Goal: Task Accomplishment & Management: Manage account settings

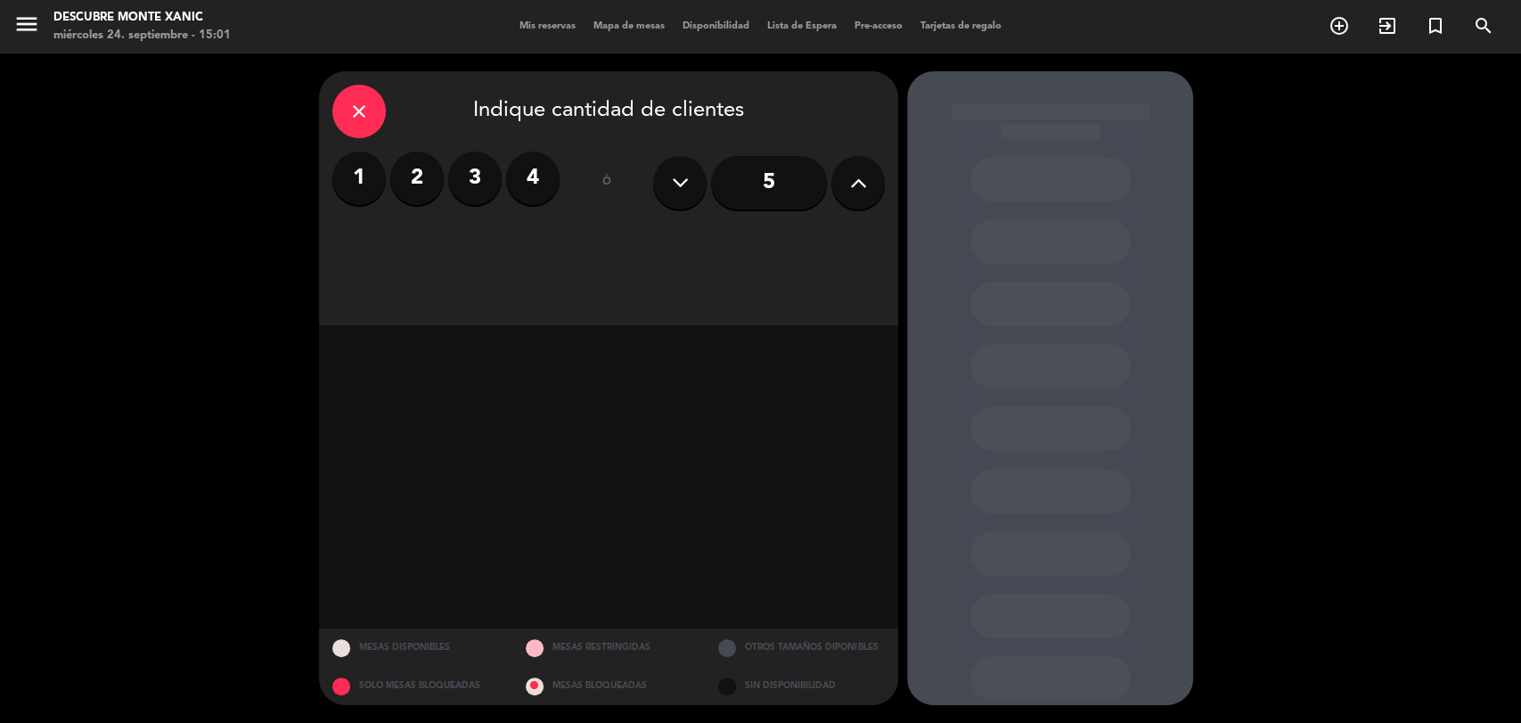
click at [546, 27] on span "Mis reservas" at bounding box center [548, 26] width 74 height 10
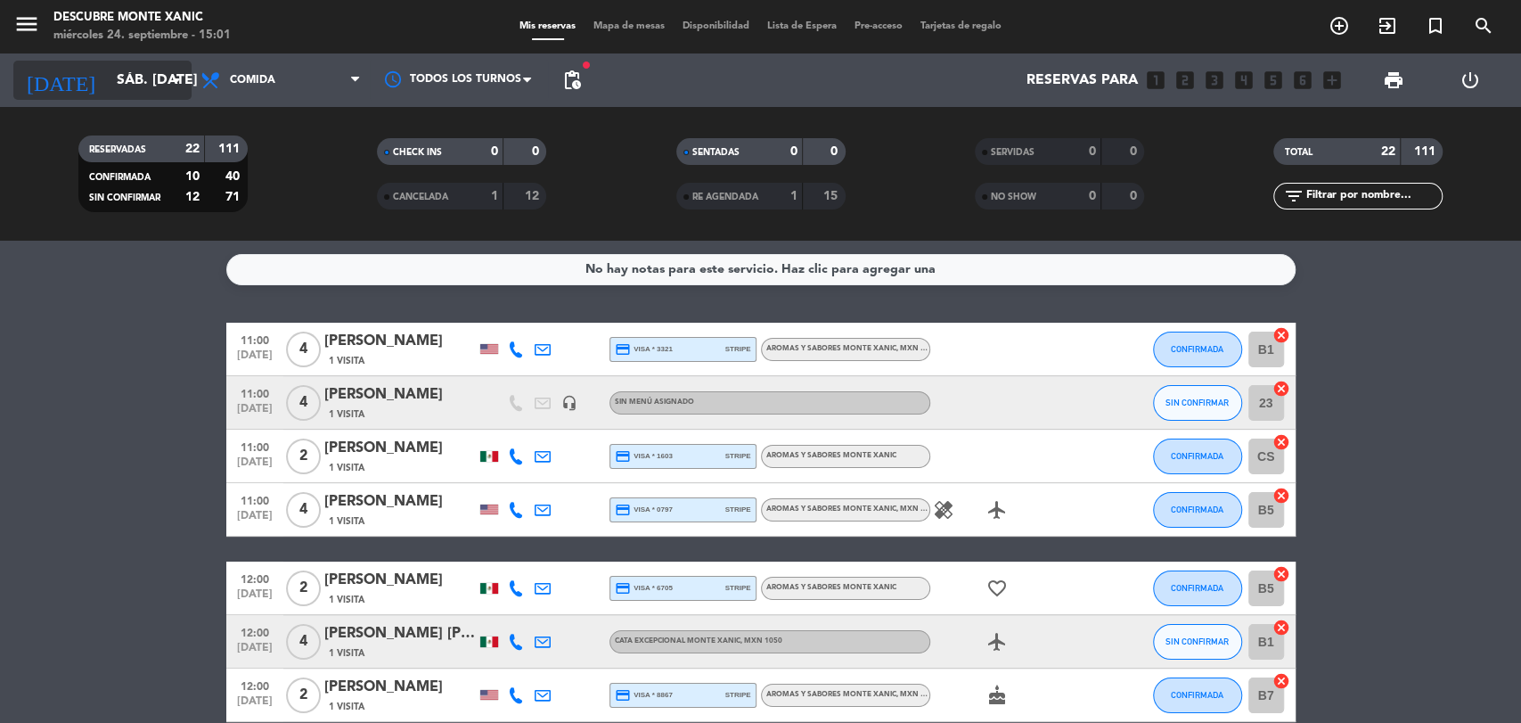
click at [152, 84] on input "sáb. [DATE]" at bounding box center [202, 80] width 188 height 35
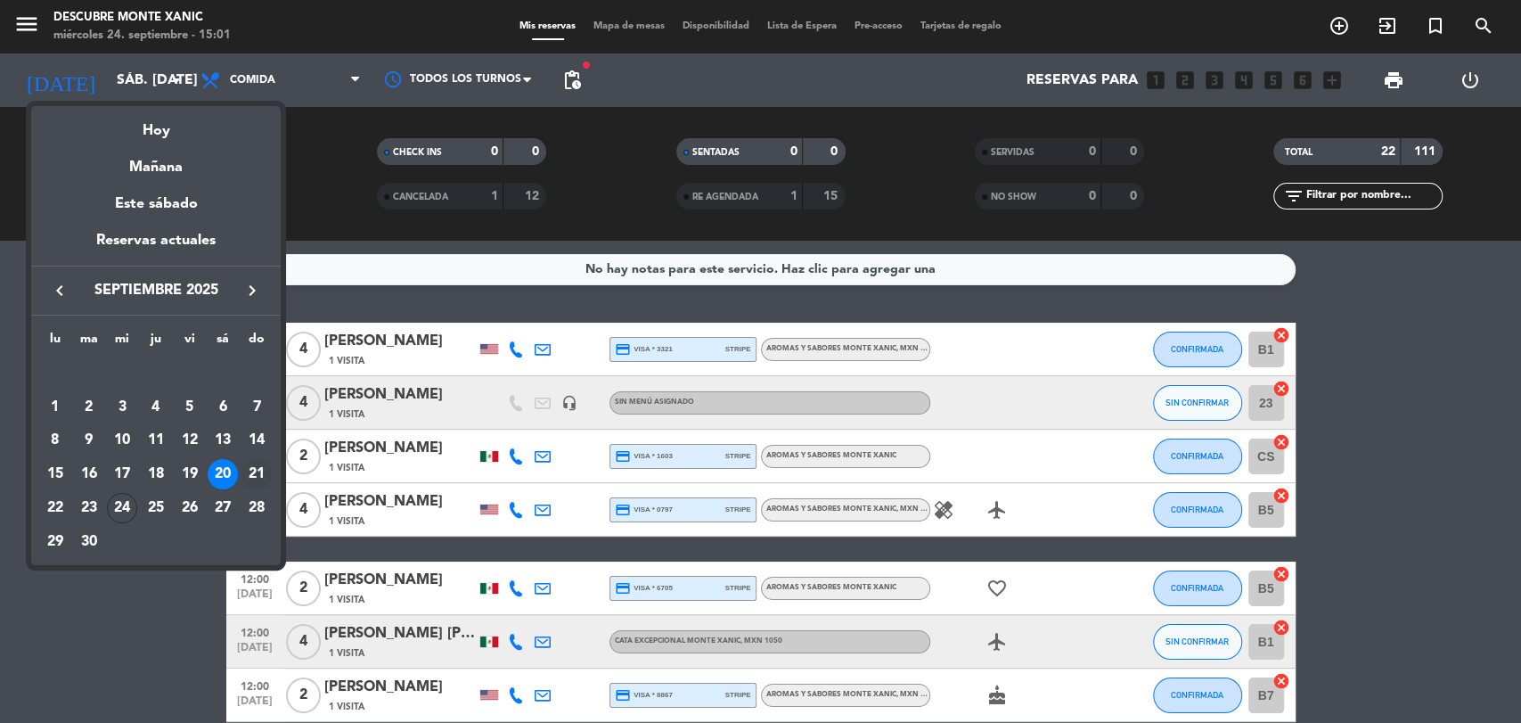
click at [267, 471] on div "21" at bounding box center [256, 474] width 30 height 30
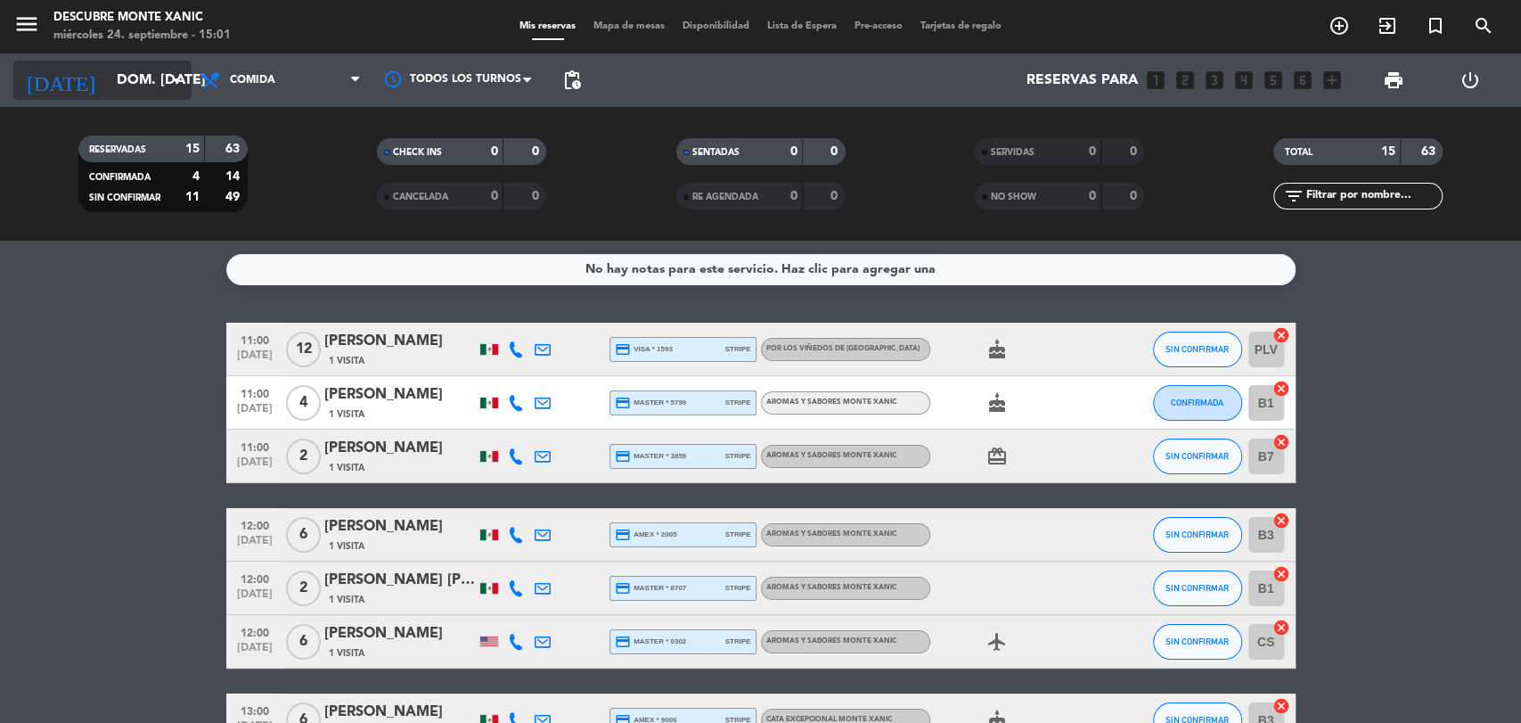
click at [132, 78] on input "dom. [DATE]" at bounding box center [202, 80] width 188 height 35
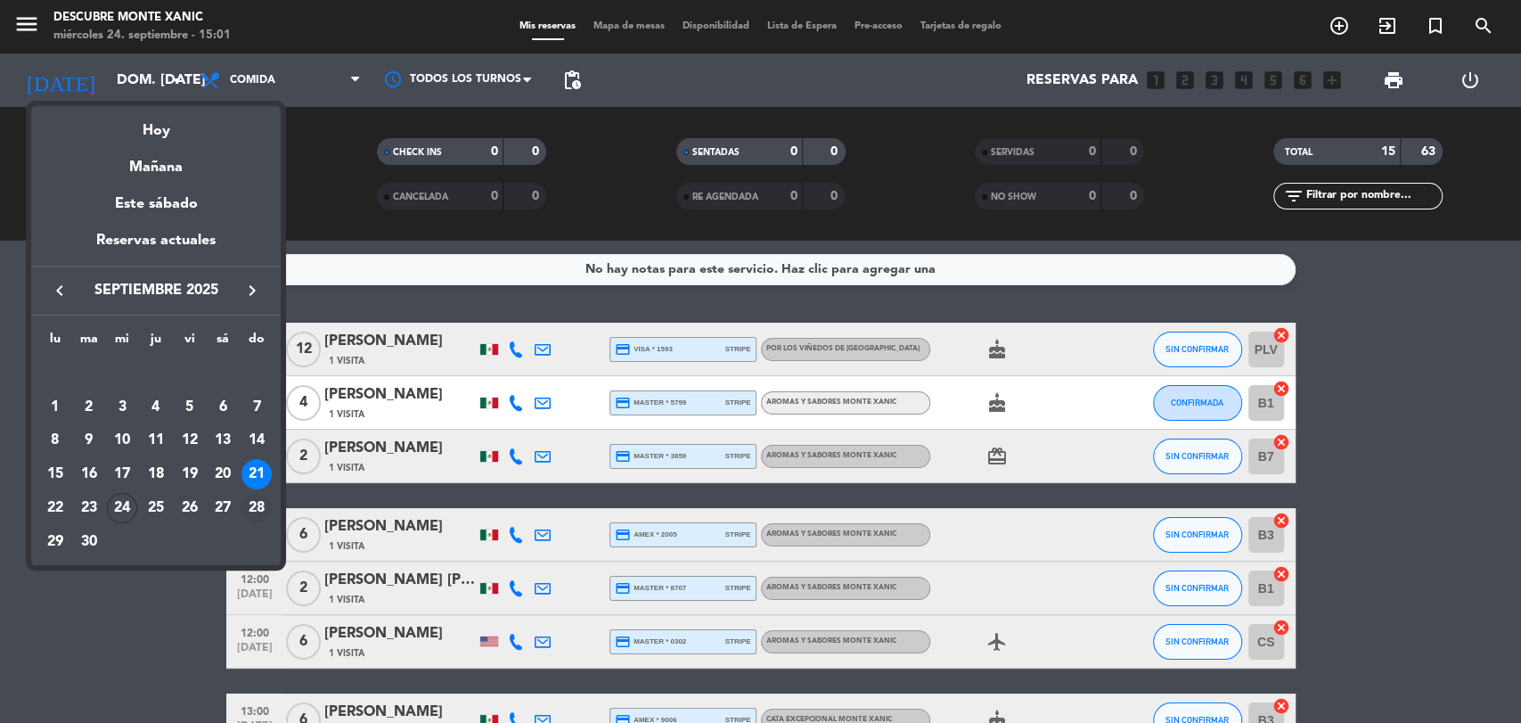
click at [258, 507] on div "28" at bounding box center [256, 508] width 30 height 30
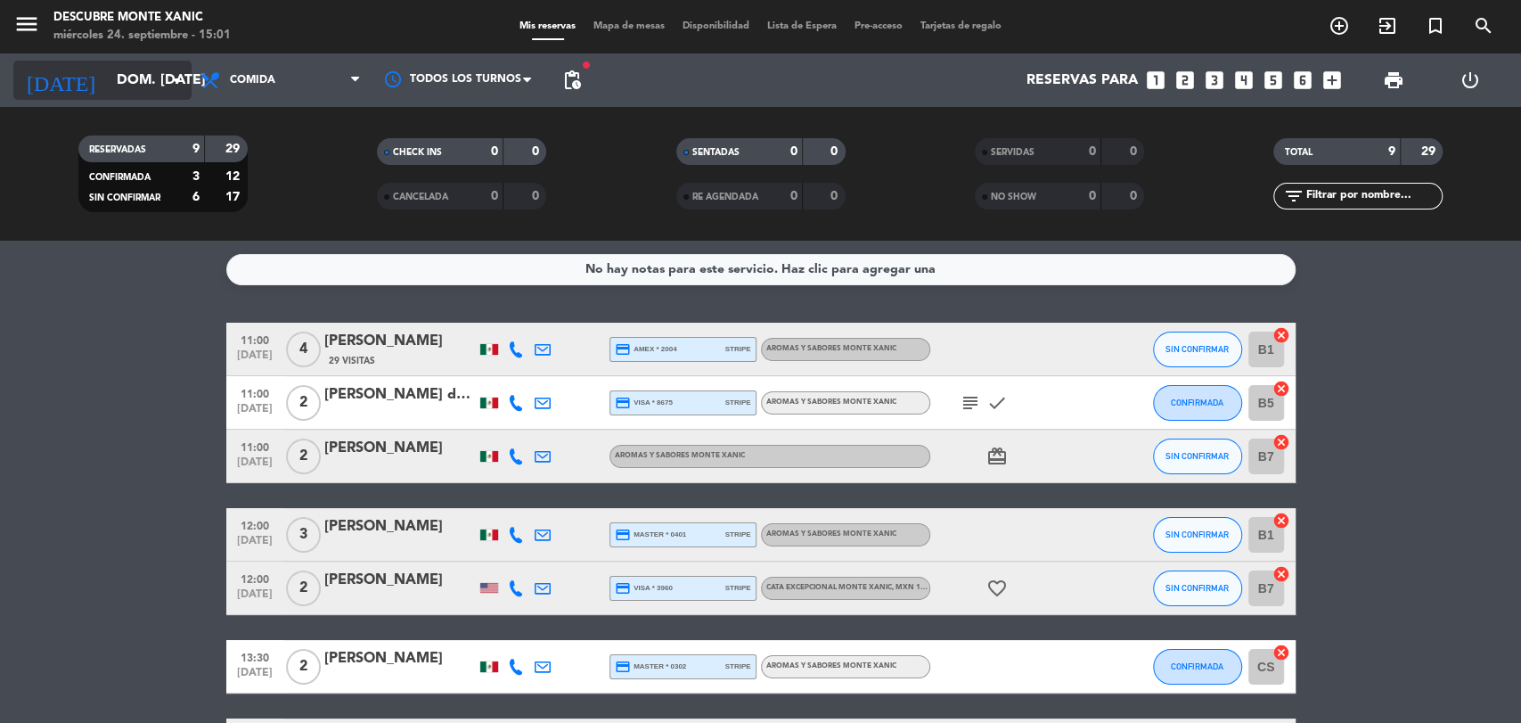
drag, startPoint x: 136, startPoint y: 54, endPoint x: 135, endPoint y: 66, distance: 11.6
click at [136, 60] on div "[DATE] dom. [DATE] arrow_drop_down" at bounding box center [102, 79] width 178 height 53
click at [139, 80] on input "dom. [DATE]" at bounding box center [202, 80] width 188 height 35
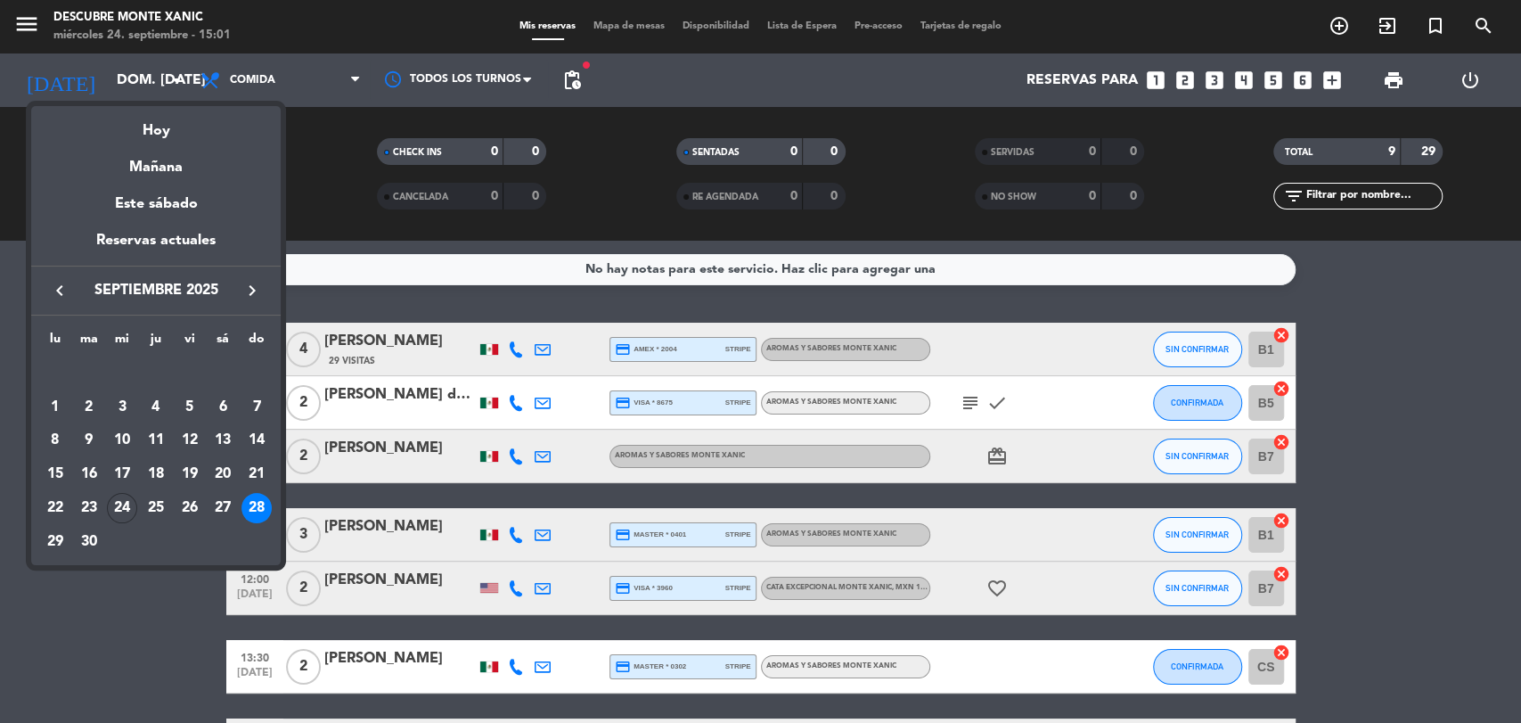
click at [227, 498] on div "27" at bounding box center [223, 508] width 30 height 30
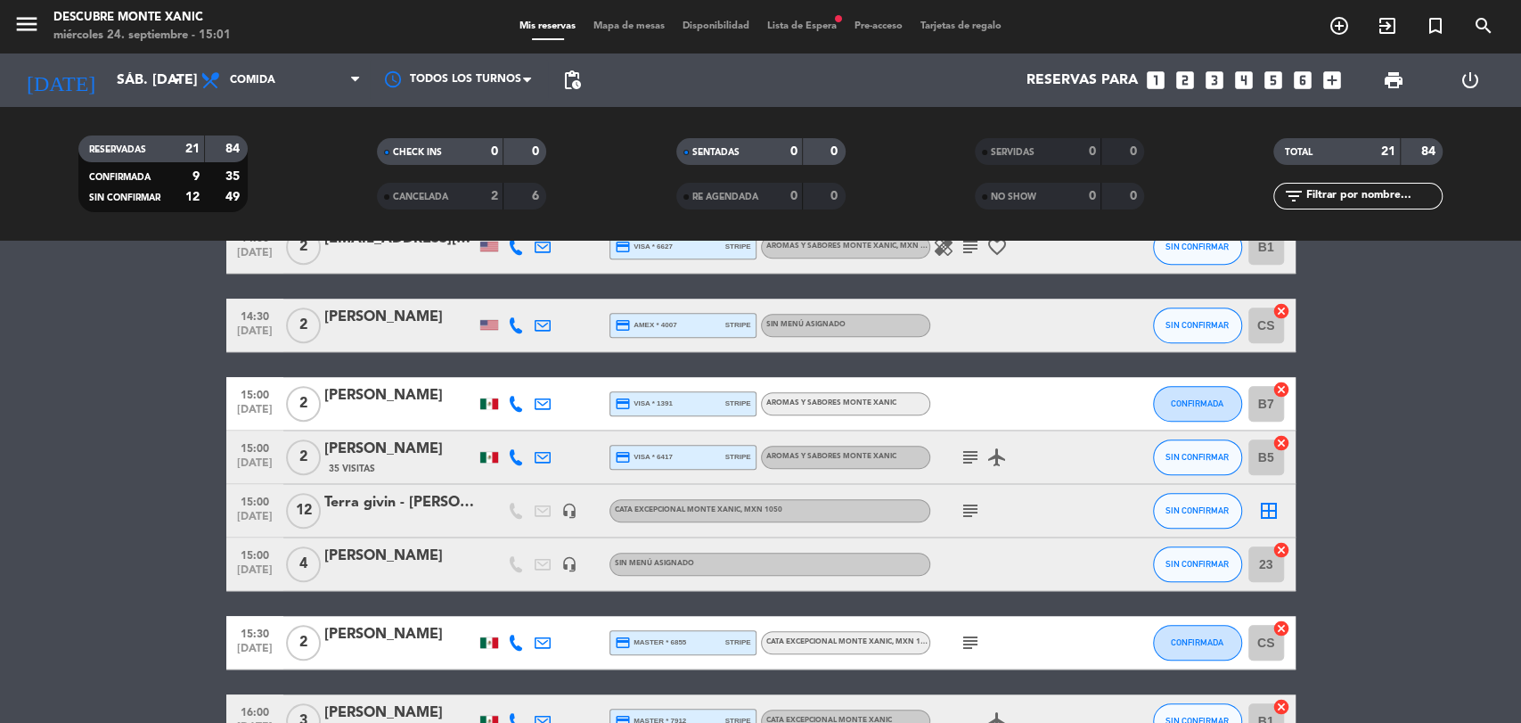
scroll to position [990, 0]
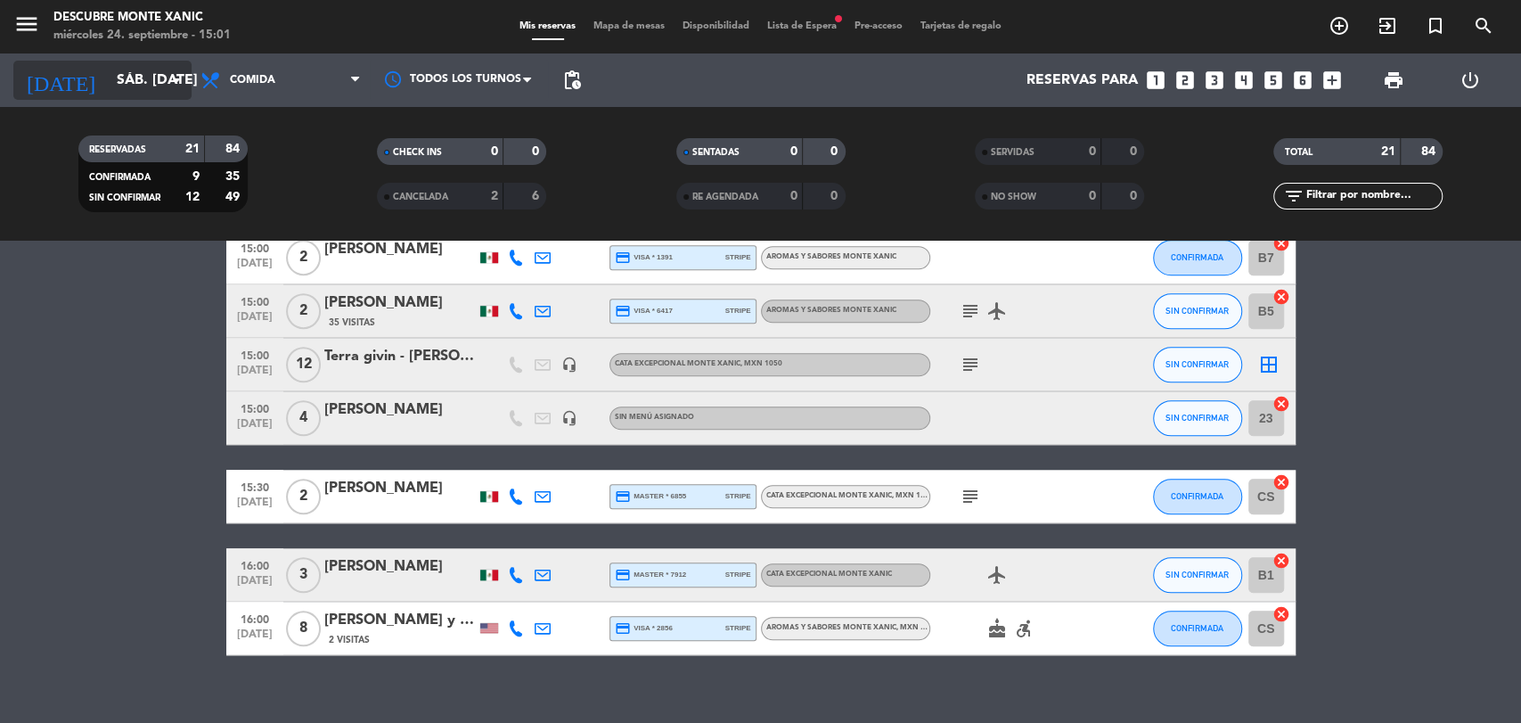
click at [135, 66] on input "sáb. [DATE]" at bounding box center [202, 80] width 188 height 35
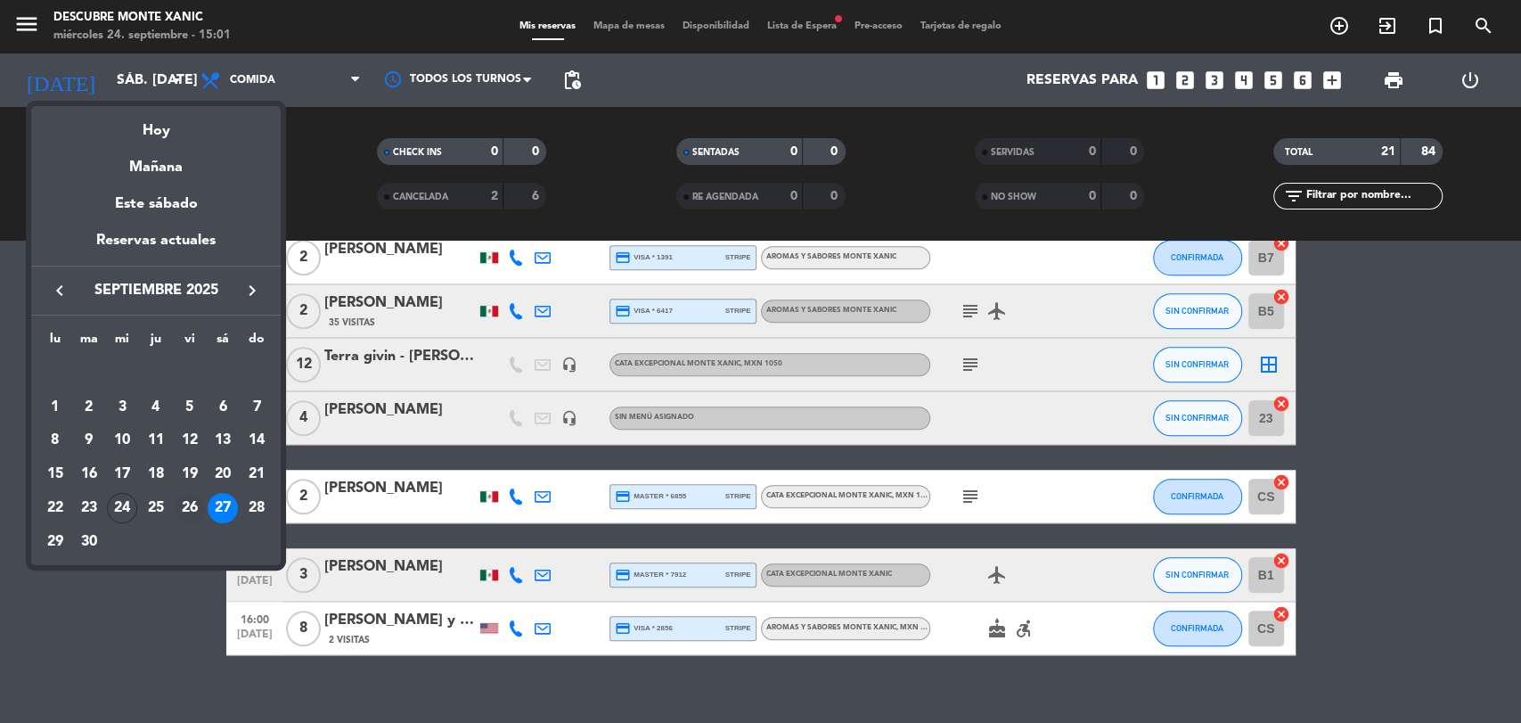
click at [187, 510] on div "26" at bounding box center [190, 508] width 30 height 30
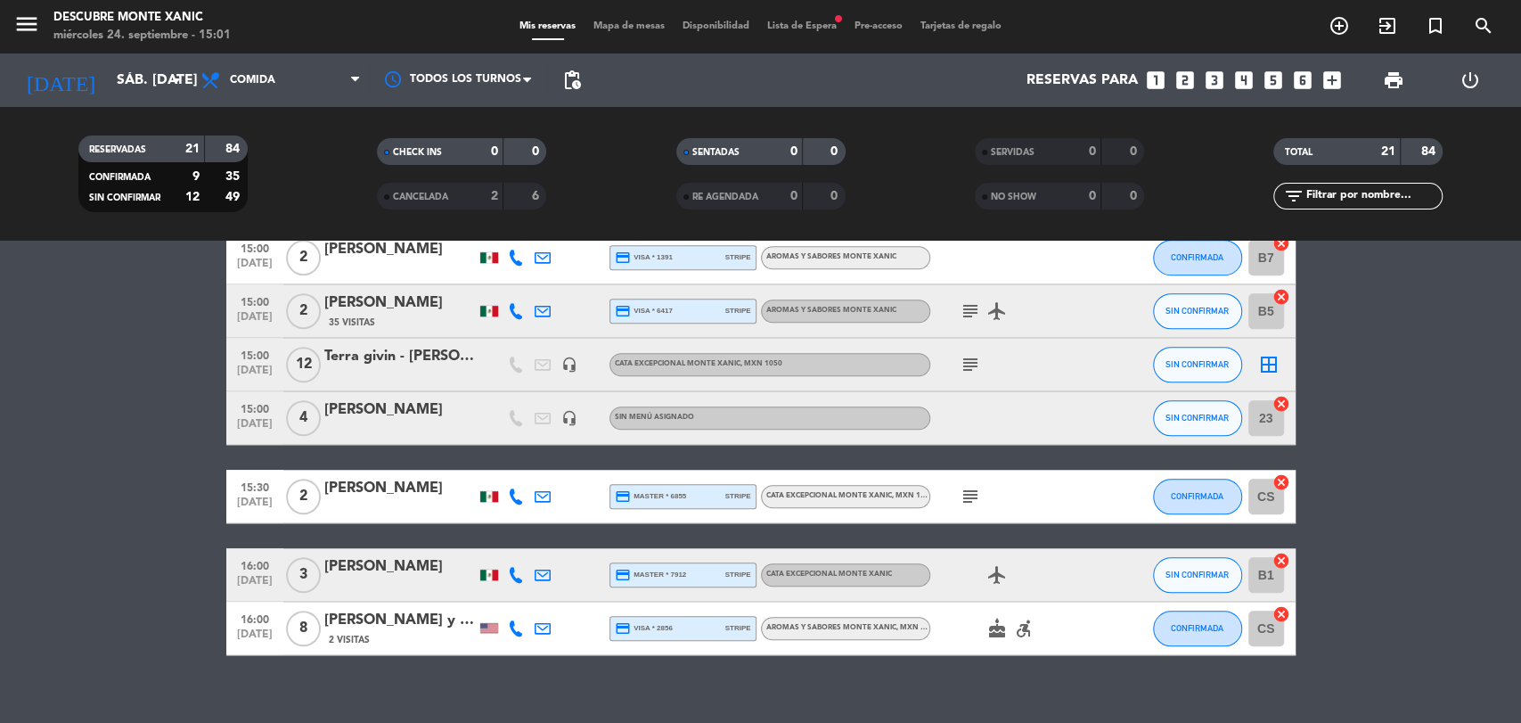
type input "vie. [DATE]"
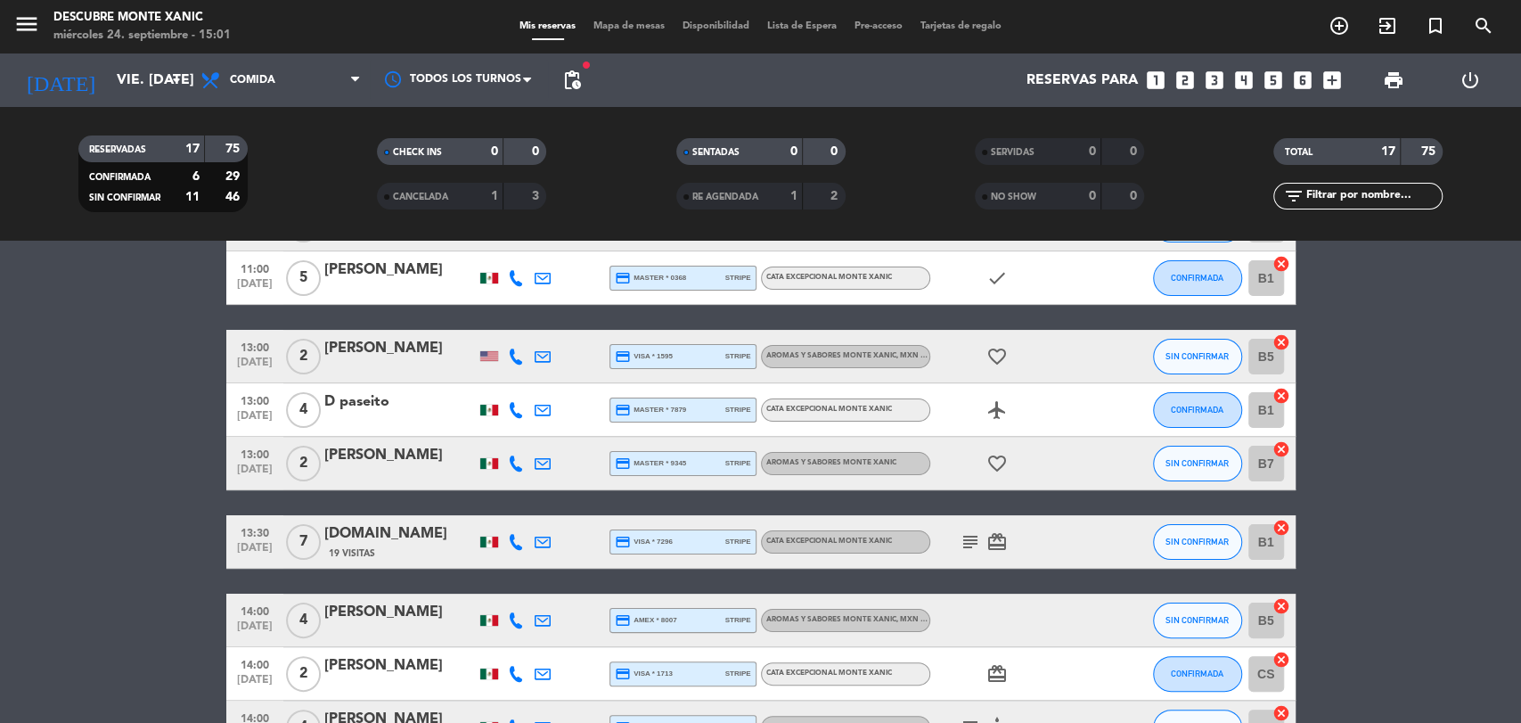
scroll to position [0, 0]
